Goal: Find specific page/section: Find specific page/section

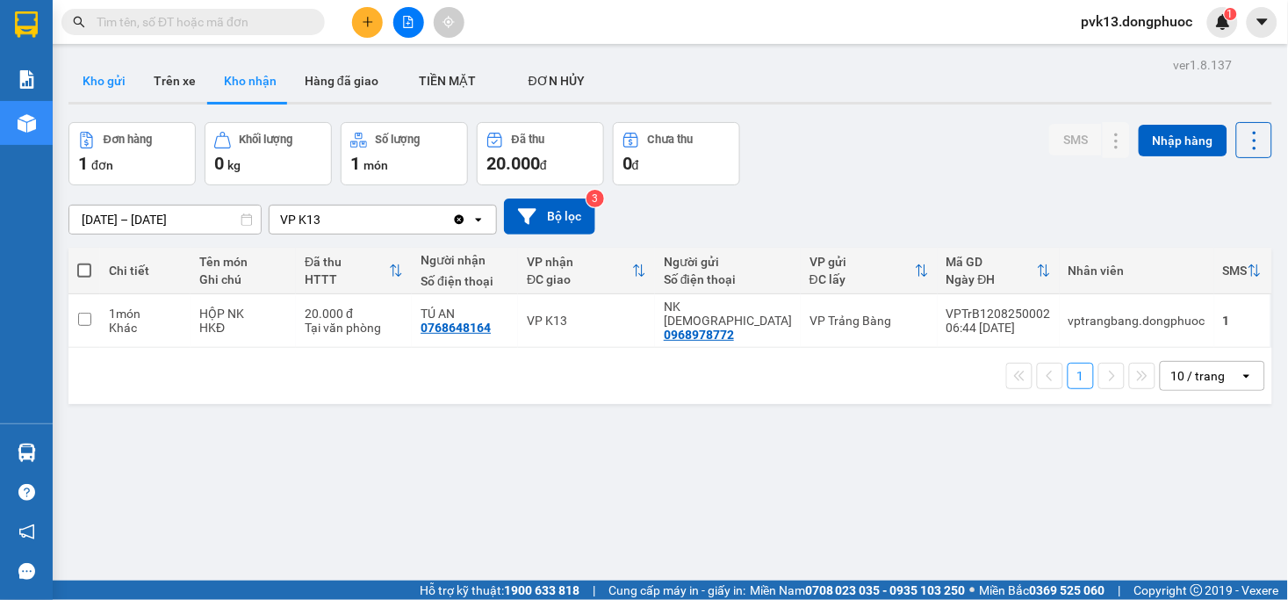
click at [83, 79] on button "Kho gửi" at bounding box center [103, 81] width 71 height 42
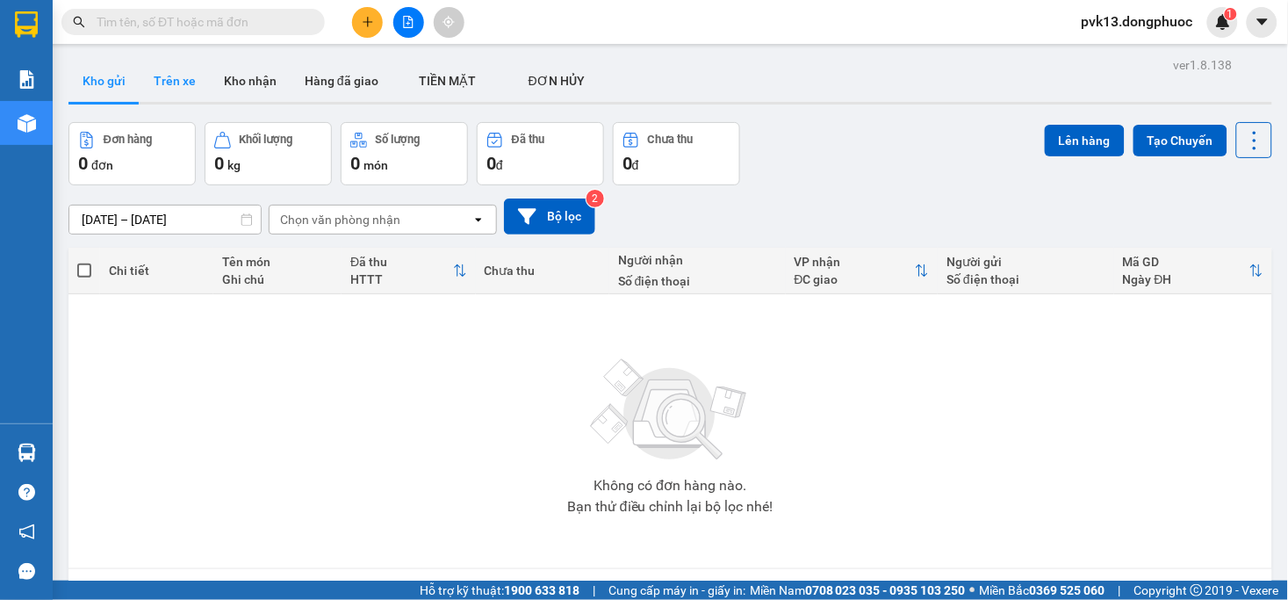
click at [181, 81] on button "Trên xe" at bounding box center [175, 81] width 70 height 42
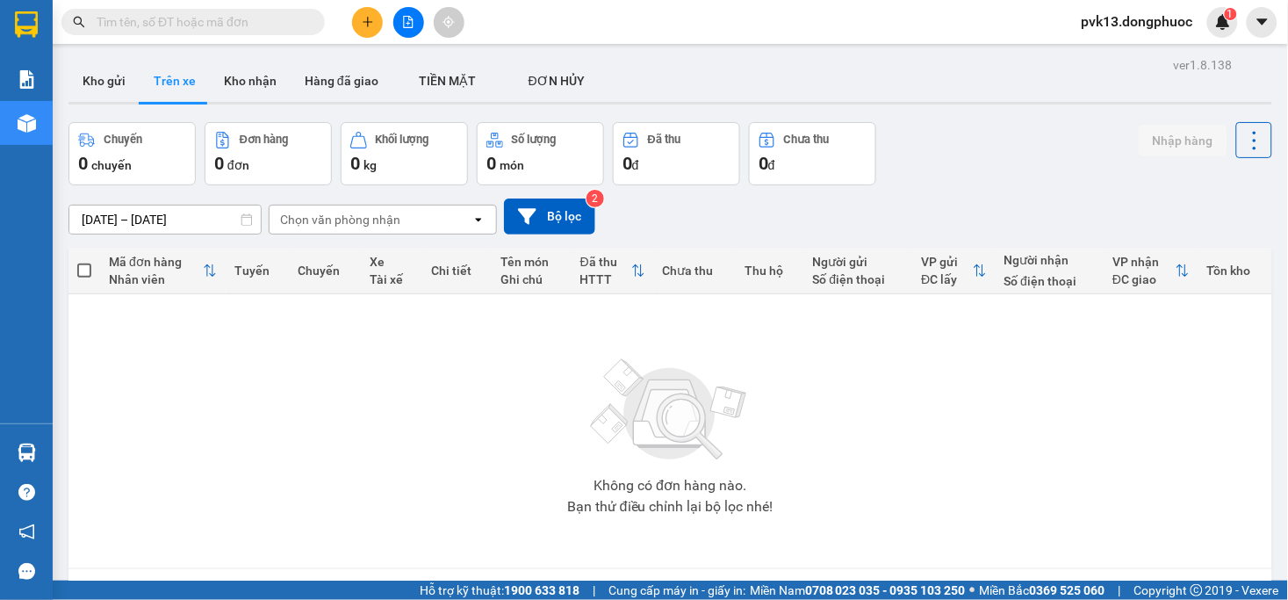
click at [411, 217] on div "Chọn văn phòng nhận" at bounding box center [371, 219] width 202 height 28
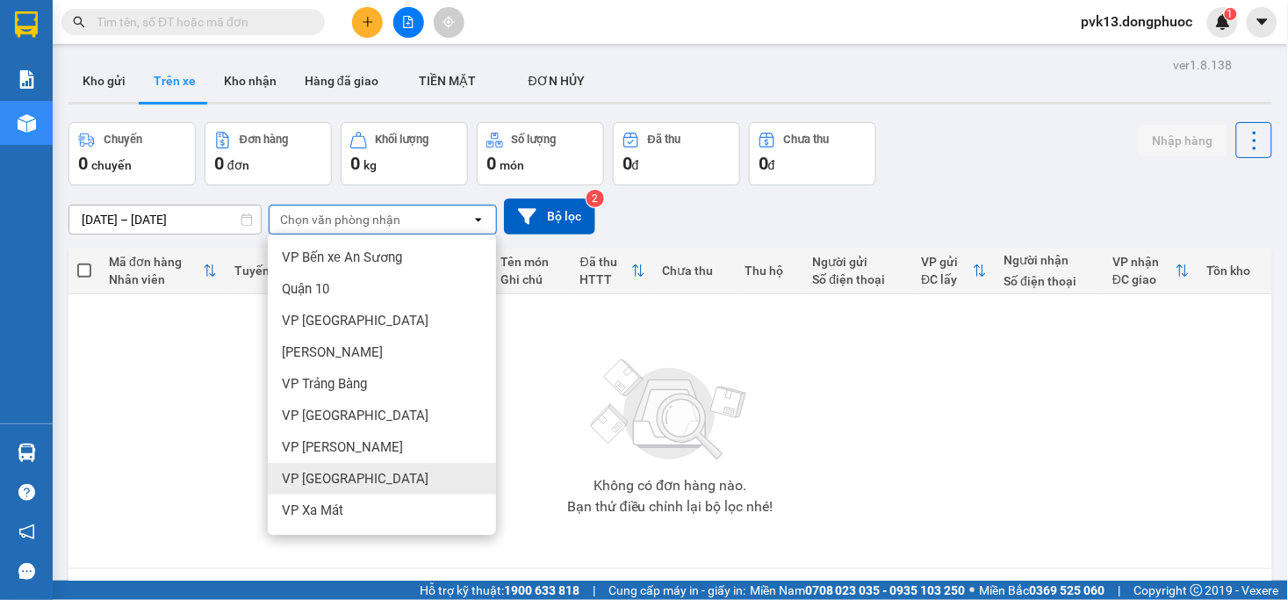
scroll to position [195, 0]
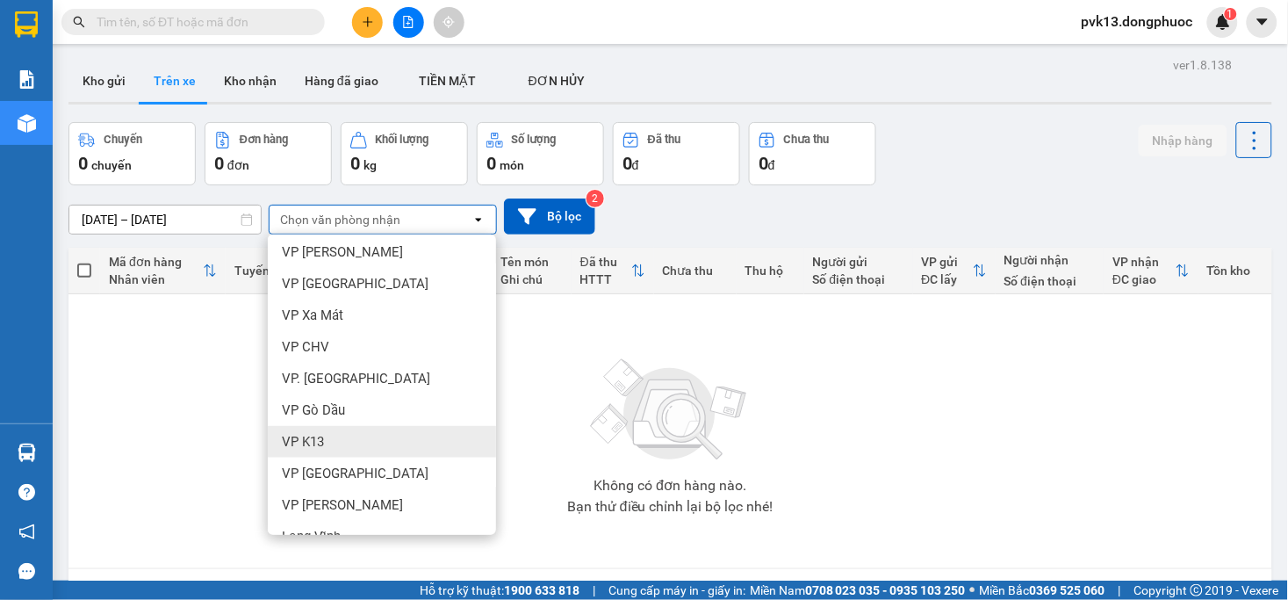
click at [328, 443] on div "VP K13" at bounding box center [382, 442] width 228 height 32
